Goal: Information Seeking & Learning: Learn about a topic

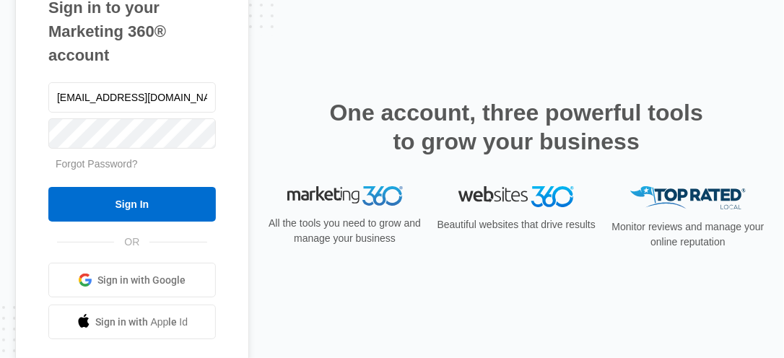
type input "[EMAIL_ADDRESS][DOMAIN_NAME]"
click at [48, 187] on input "Sign In" at bounding box center [132, 204] width 168 height 35
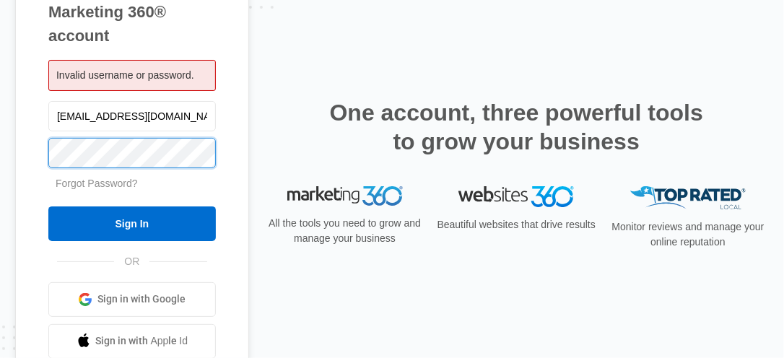
click at [48, 206] on input "Sign In" at bounding box center [132, 223] width 168 height 35
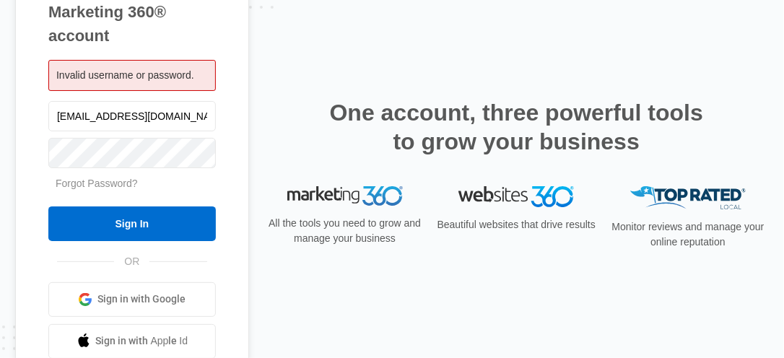
type input "[EMAIL_ADDRESS][DOMAIN_NAME]"
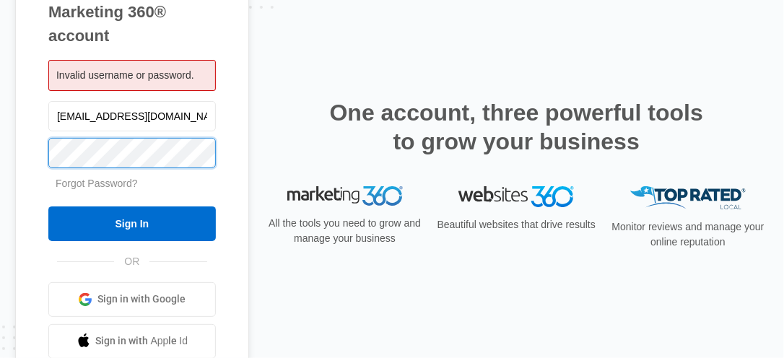
click at [48, 206] on input "Sign In" at bounding box center [132, 223] width 168 height 35
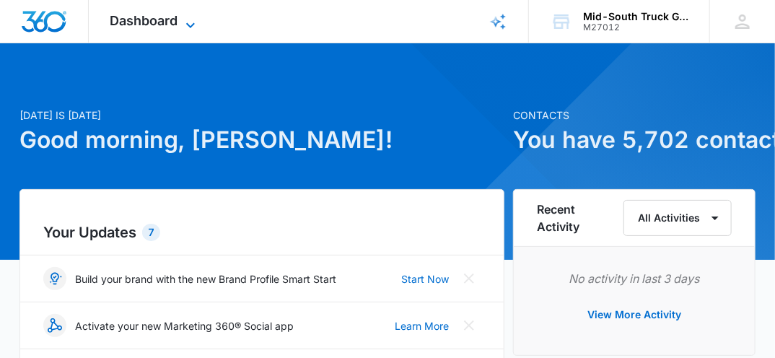
click at [191, 25] on icon at bounding box center [190, 25] width 17 height 17
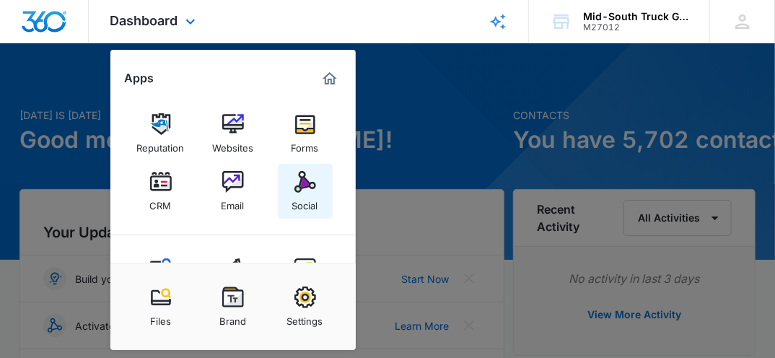
click at [300, 186] on img at bounding box center [306, 182] width 22 height 22
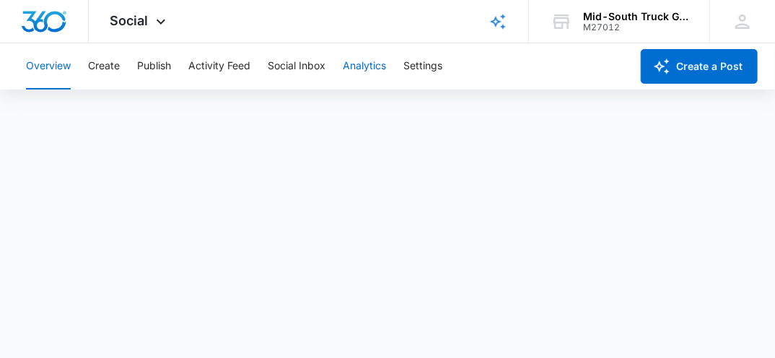
click at [361, 64] on button "Analytics" at bounding box center [364, 66] width 43 height 46
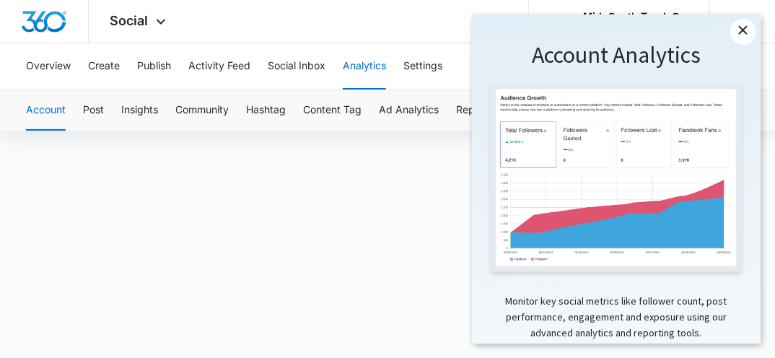
click at [743, 32] on link "×" at bounding box center [743, 32] width 26 height 26
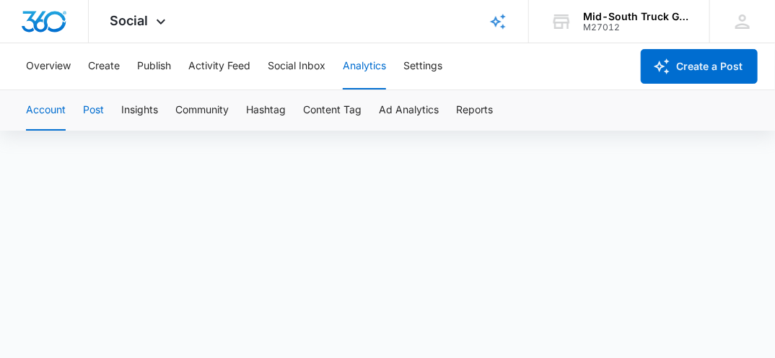
click at [94, 110] on button "Post" at bounding box center [93, 110] width 21 height 40
click at [139, 109] on button "Insights" at bounding box center [139, 110] width 37 height 40
click at [201, 105] on button "Community" at bounding box center [201, 110] width 53 height 40
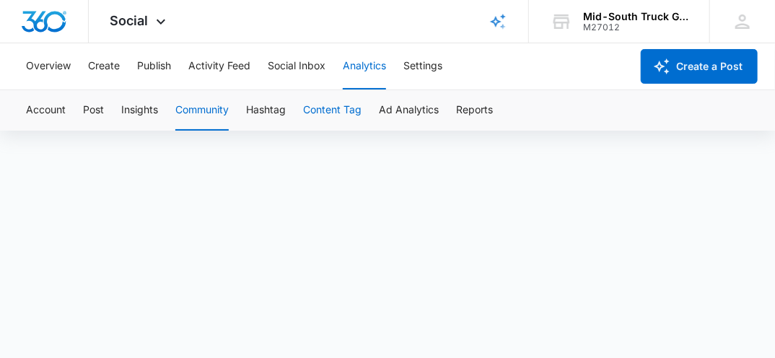
click at [320, 110] on button "Content Tag" at bounding box center [332, 110] width 58 height 40
click at [405, 108] on button "Ad Analytics" at bounding box center [409, 110] width 60 height 40
click at [474, 104] on button "Reports" at bounding box center [474, 110] width 37 height 40
click at [45, 107] on button "Account" at bounding box center [46, 110] width 40 height 40
click at [202, 64] on button "Activity Feed" at bounding box center [219, 66] width 62 height 46
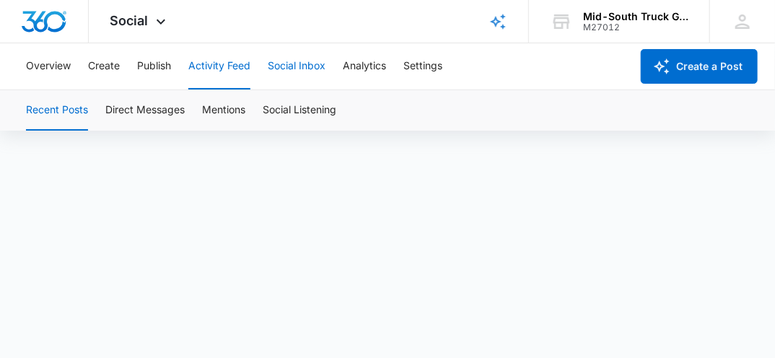
click at [298, 64] on button "Social Inbox" at bounding box center [297, 66] width 58 height 46
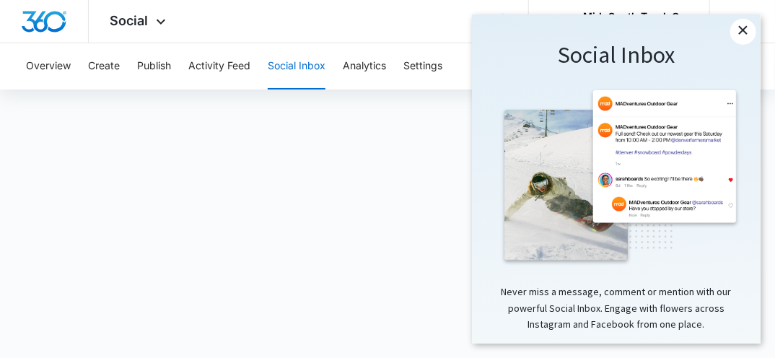
click at [738, 29] on link "×" at bounding box center [743, 32] width 26 height 26
